Goal: Entertainment & Leisure: Consume media (video, audio)

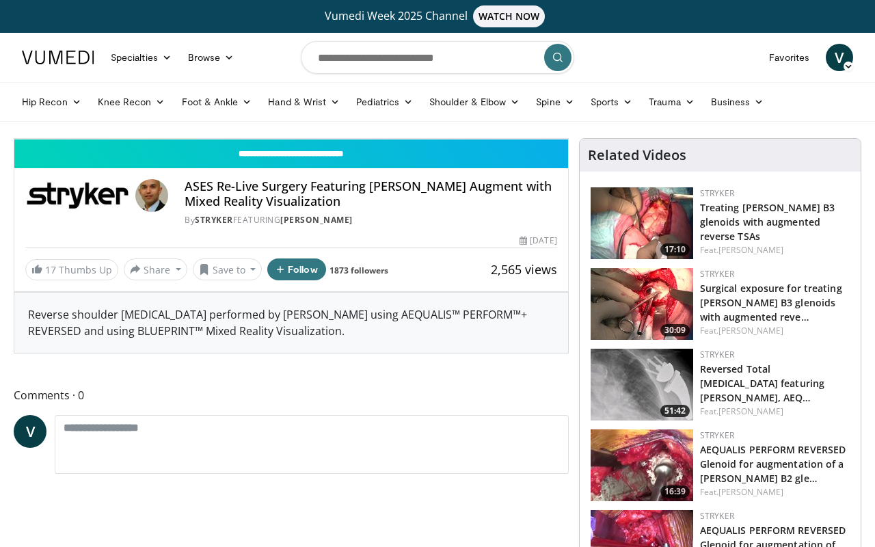
click at [14, 111] on button "Play" at bounding box center [27, 124] width 27 height 27
click at [678, 111] on div "Progress Bar" at bounding box center [678, 108] width 1 height 5
click at [670, 111] on div "Progress Bar" at bounding box center [670, 108] width 1 height 5
click at [568, 139] on span "Video Player" at bounding box center [554, 124] width 27 height 27
